Goal: Navigation & Orientation: Find specific page/section

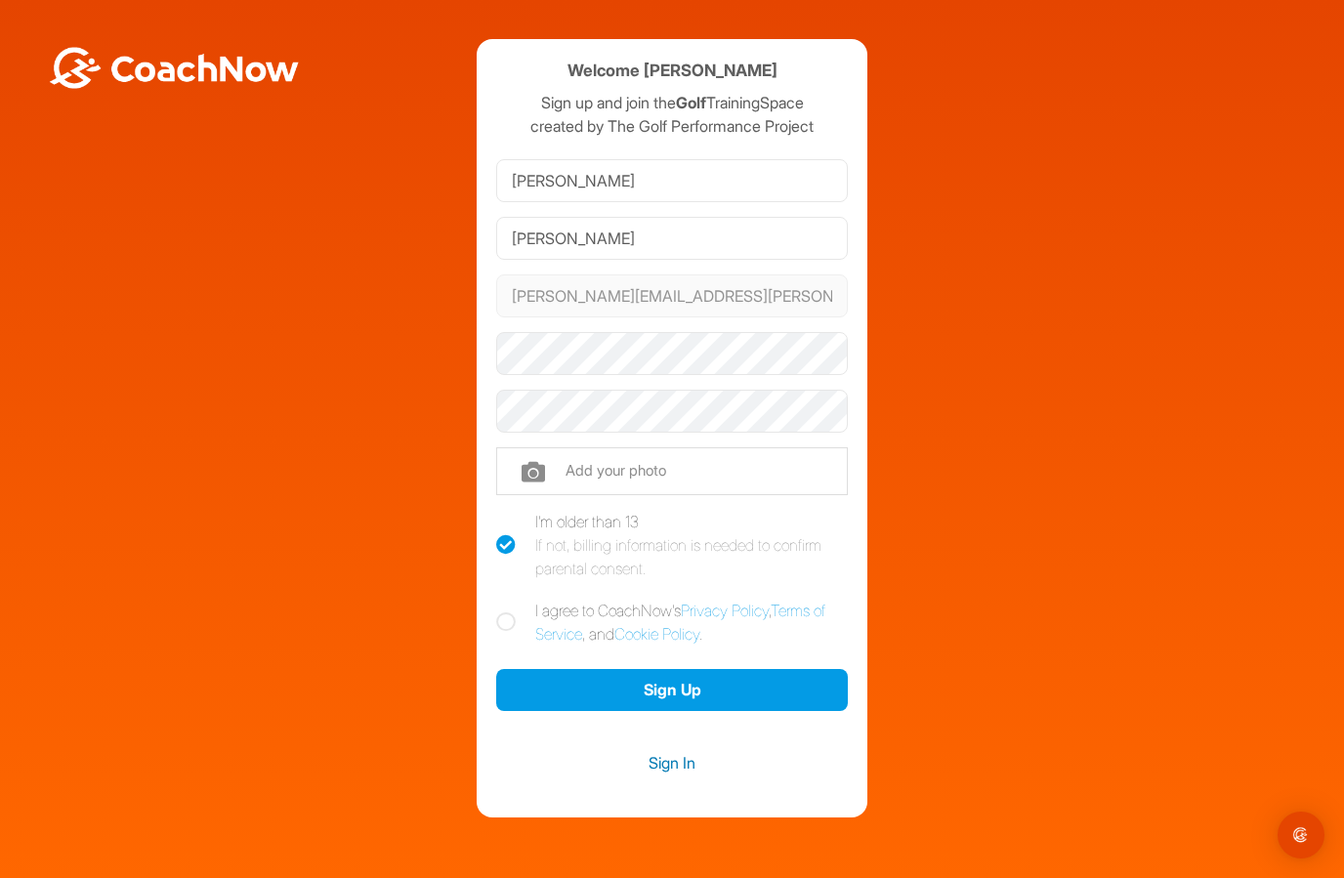
click at [664, 770] on link "Sign In" at bounding box center [672, 762] width 352 height 25
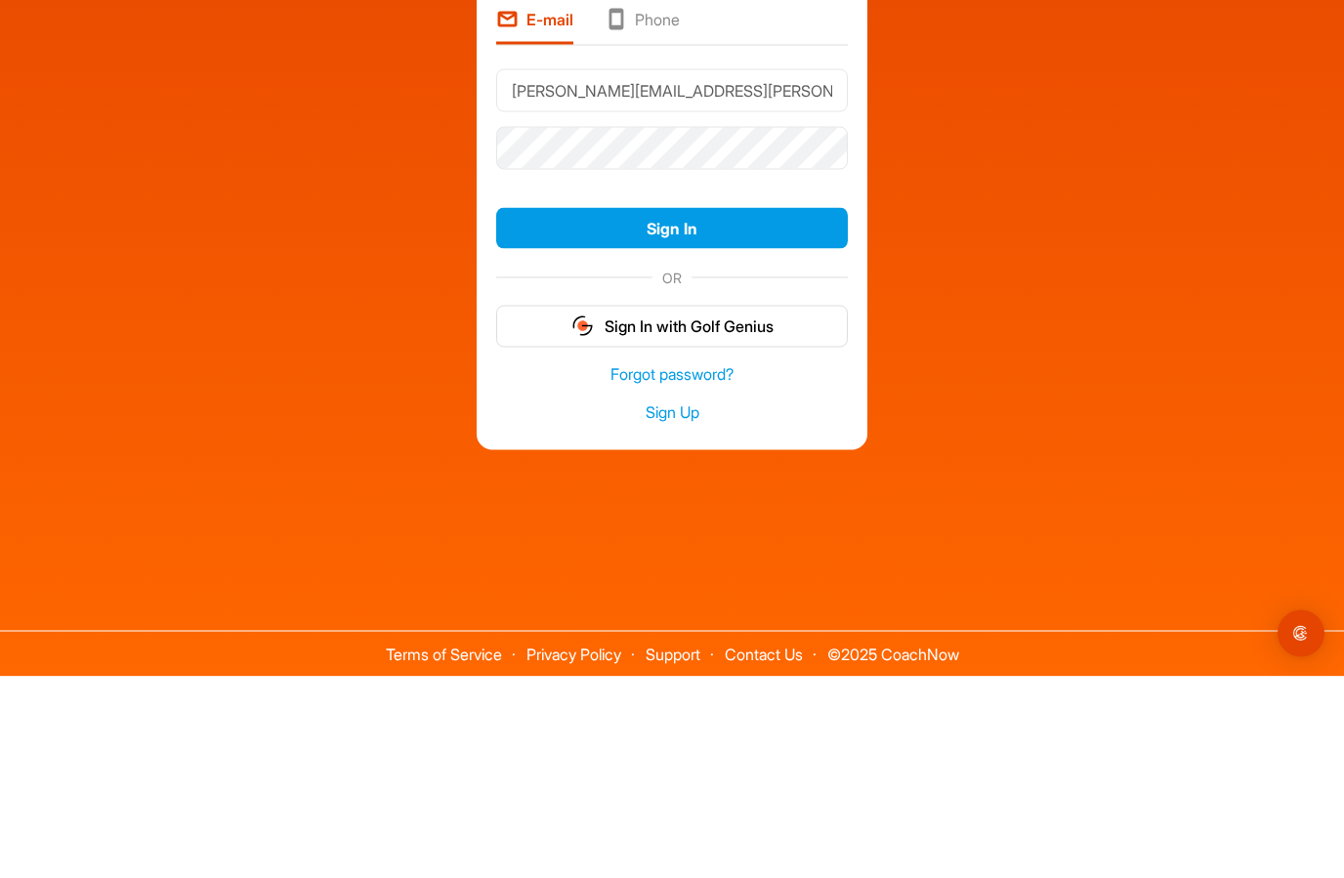
type input "Fred.w.hermann@gmail.com"
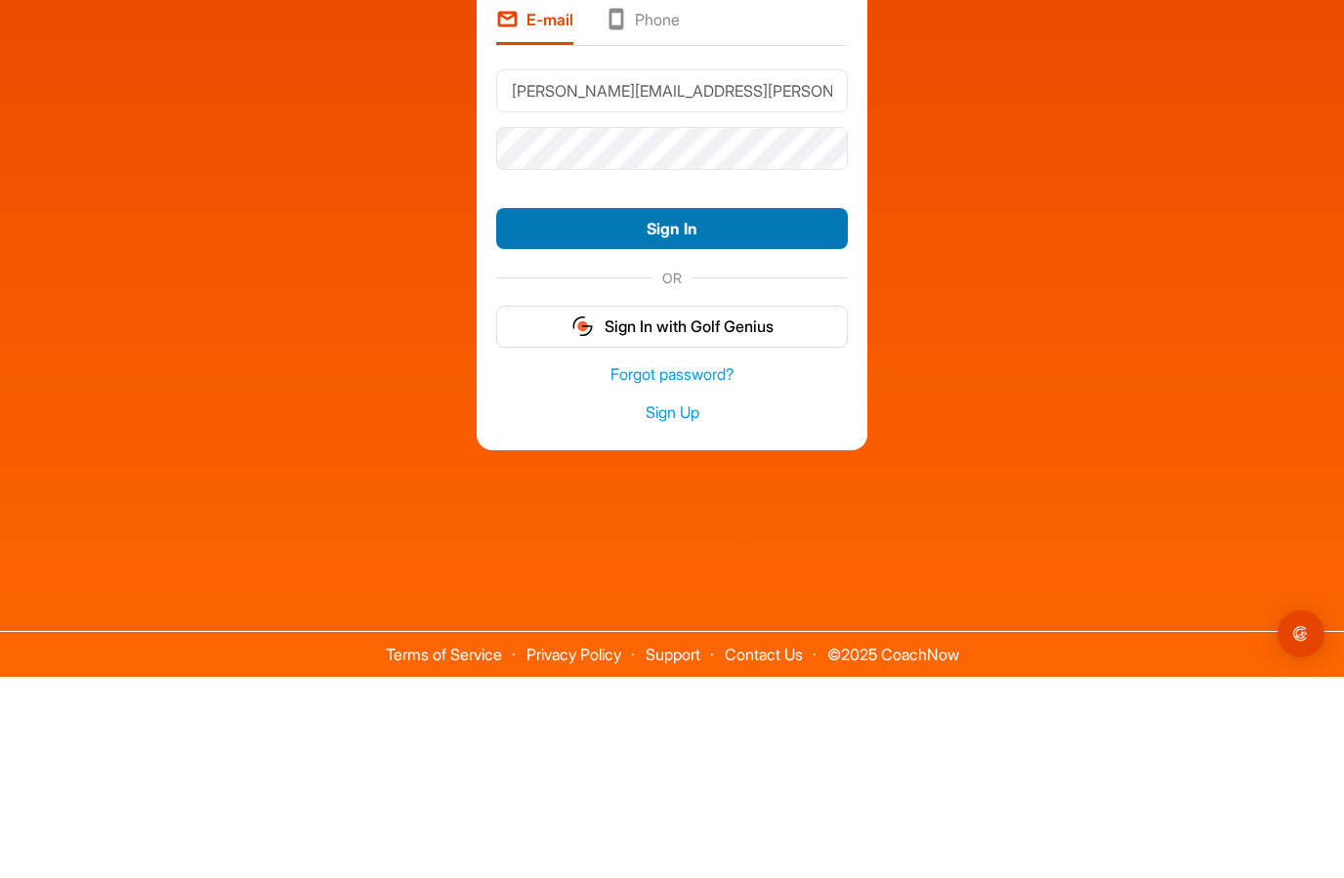
click at [638, 409] on button "Sign In" at bounding box center [672, 430] width 352 height 42
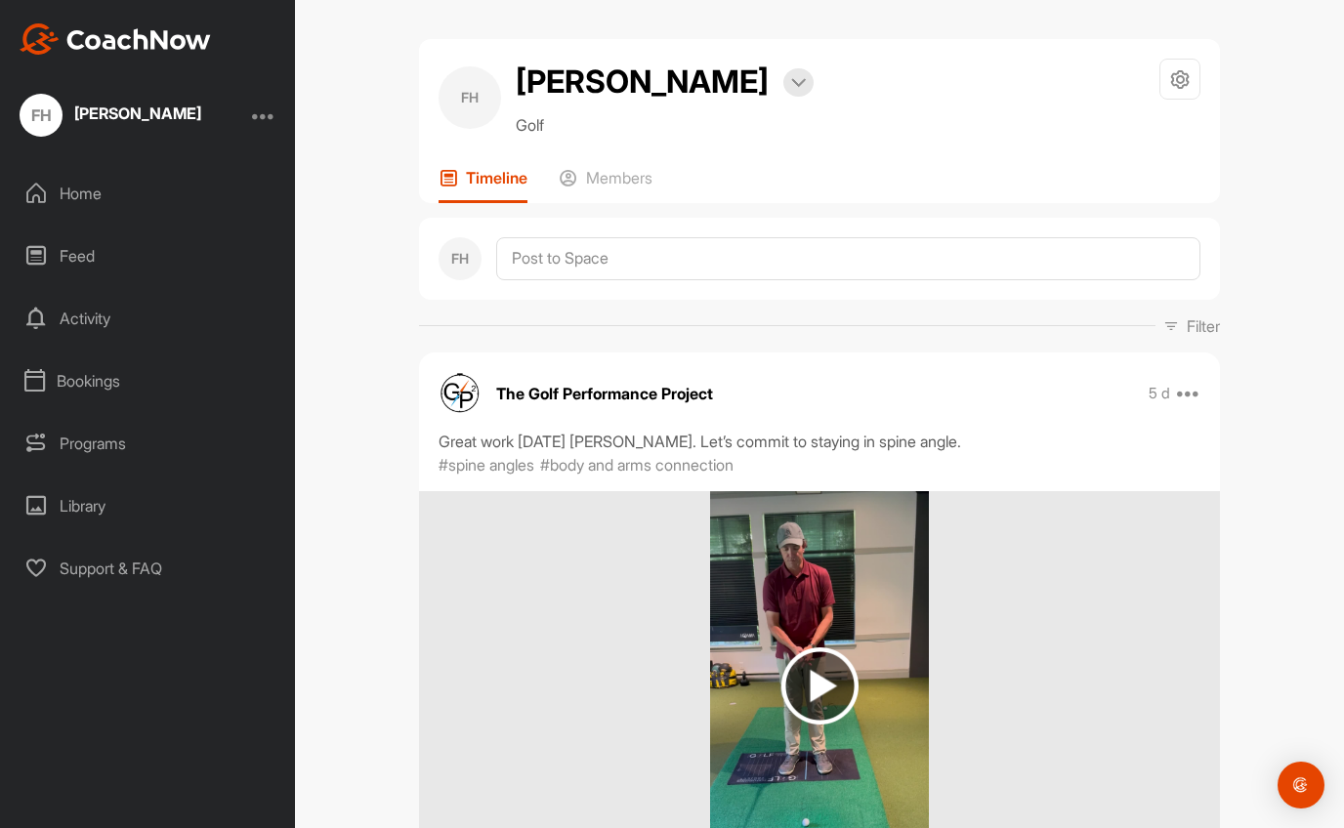
click at [261, 121] on div at bounding box center [263, 115] width 23 height 23
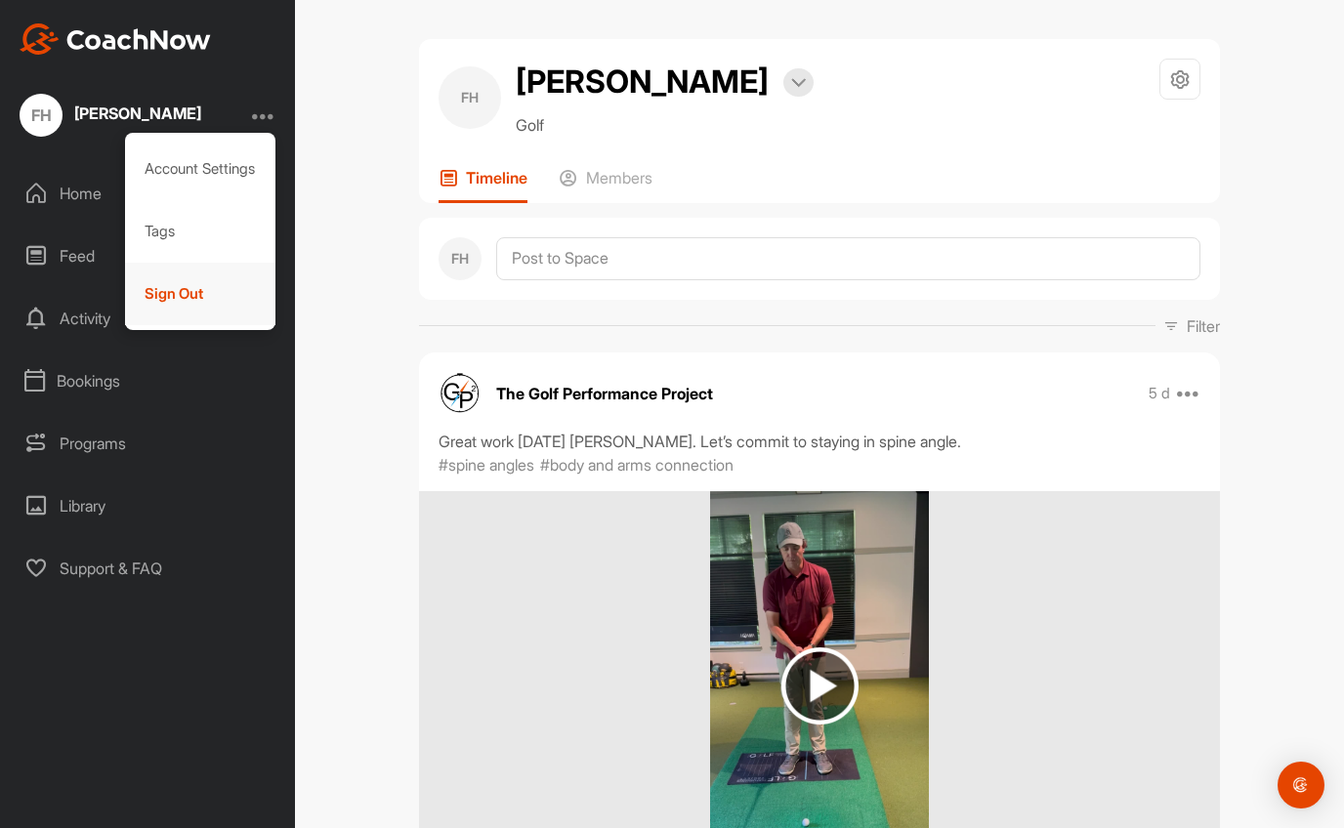
click at [173, 297] on div "Sign Out" at bounding box center [200, 294] width 151 height 63
